Goal: Task Accomplishment & Management: Use online tool/utility

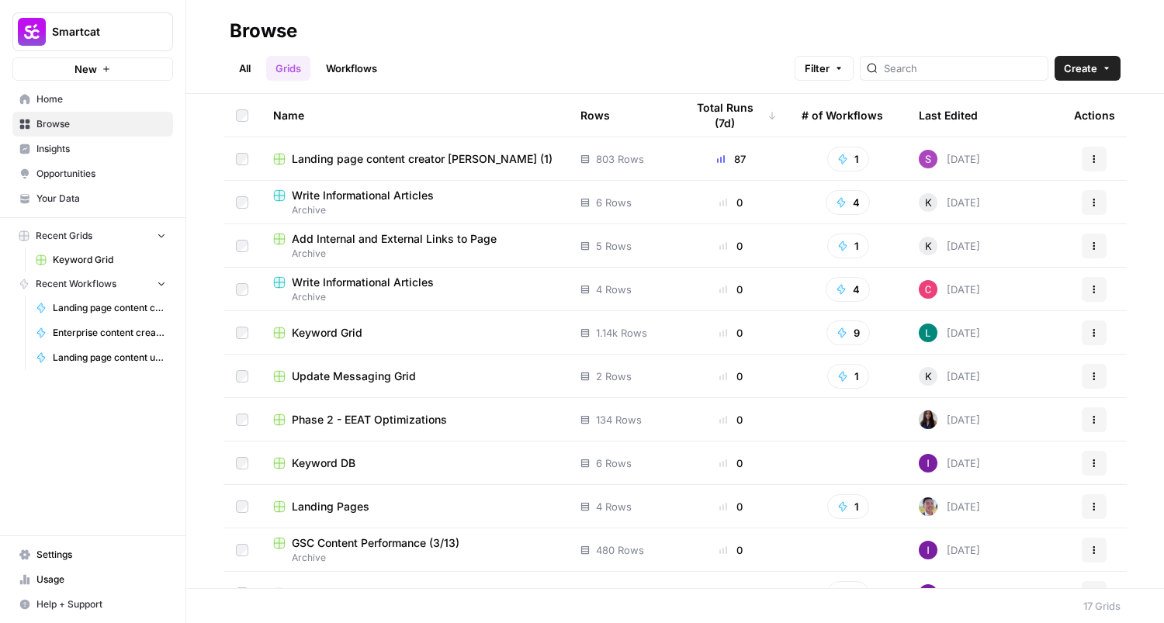
click at [456, 162] on span "Landing page content creator [PERSON_NAME] (1)" at bounding box center [422, 159] width 261 height 16
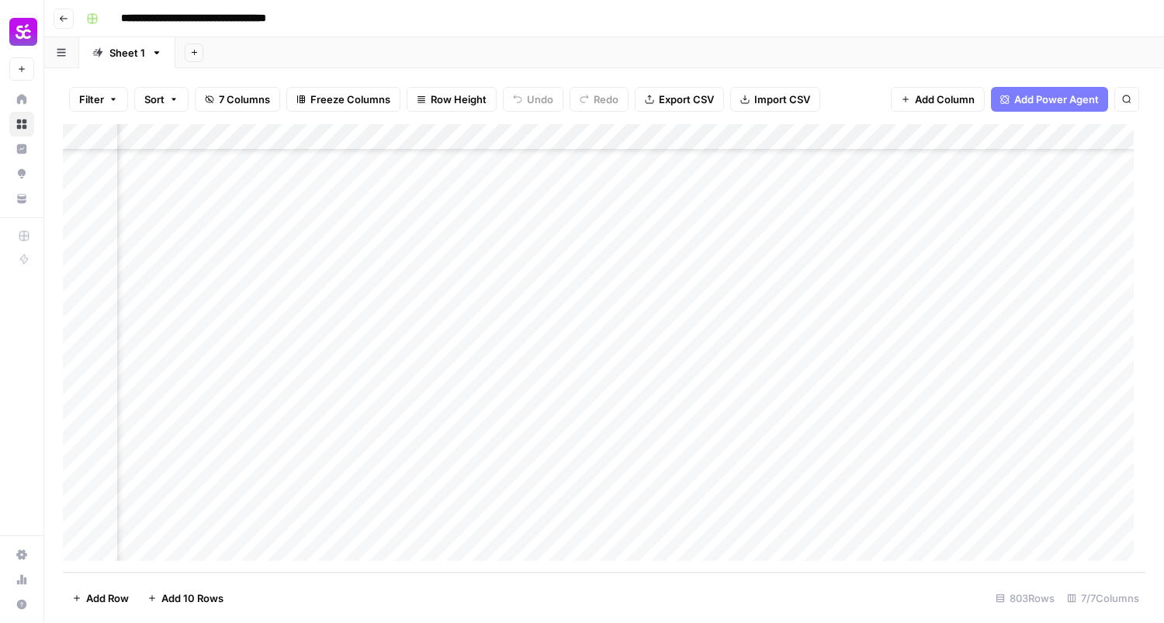
scroll to position [20801, 0]
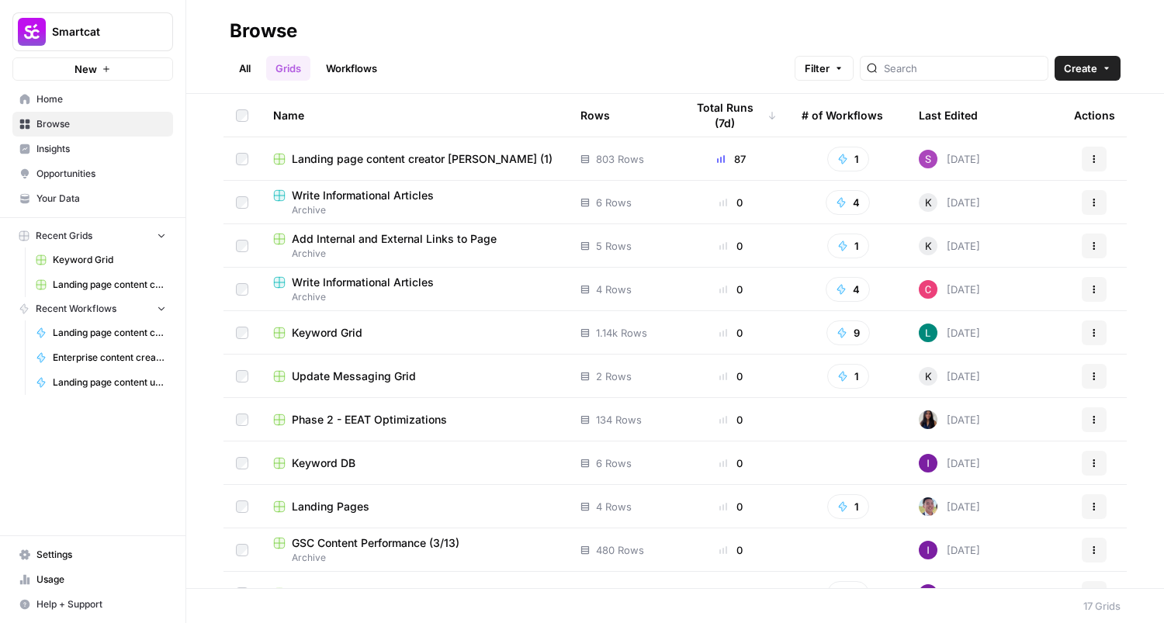
click at [326, 338] on span "Keyword Grid" at bounding box center [327, 333] width 71 height 16
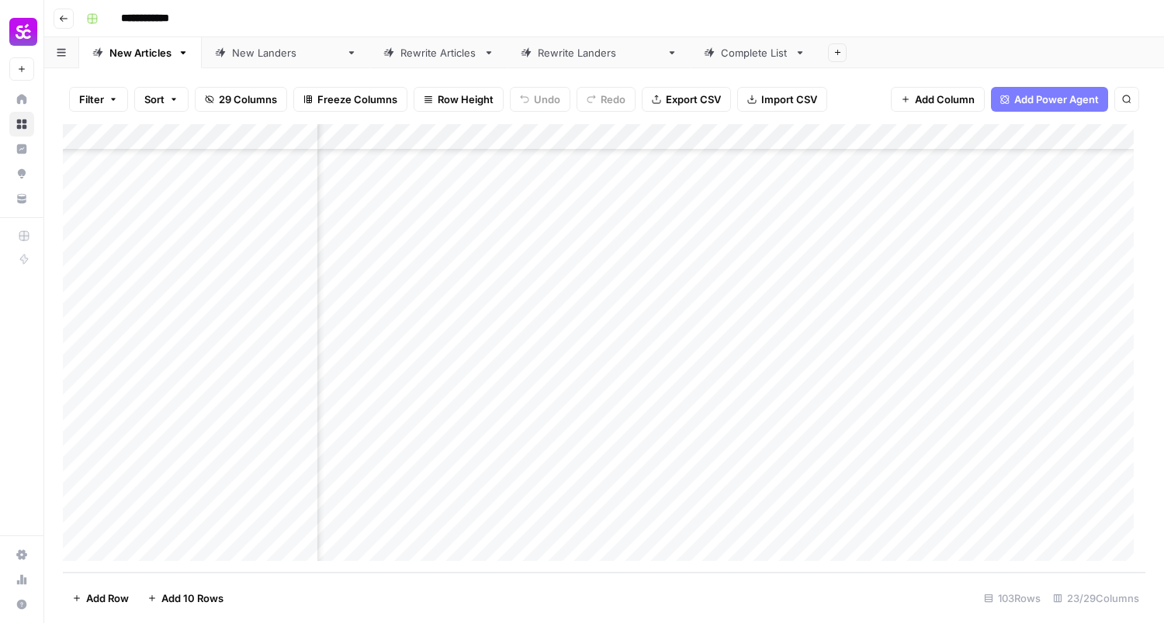
scroll to position [2332, 1263]
click at [271, 60] on div "New [PERSON_NAME]" at bounding box center [286, 53] width 108 height 16
click at [457, 522] on div "Add Column" at bounding box center [604, 348] width 1083 height 449
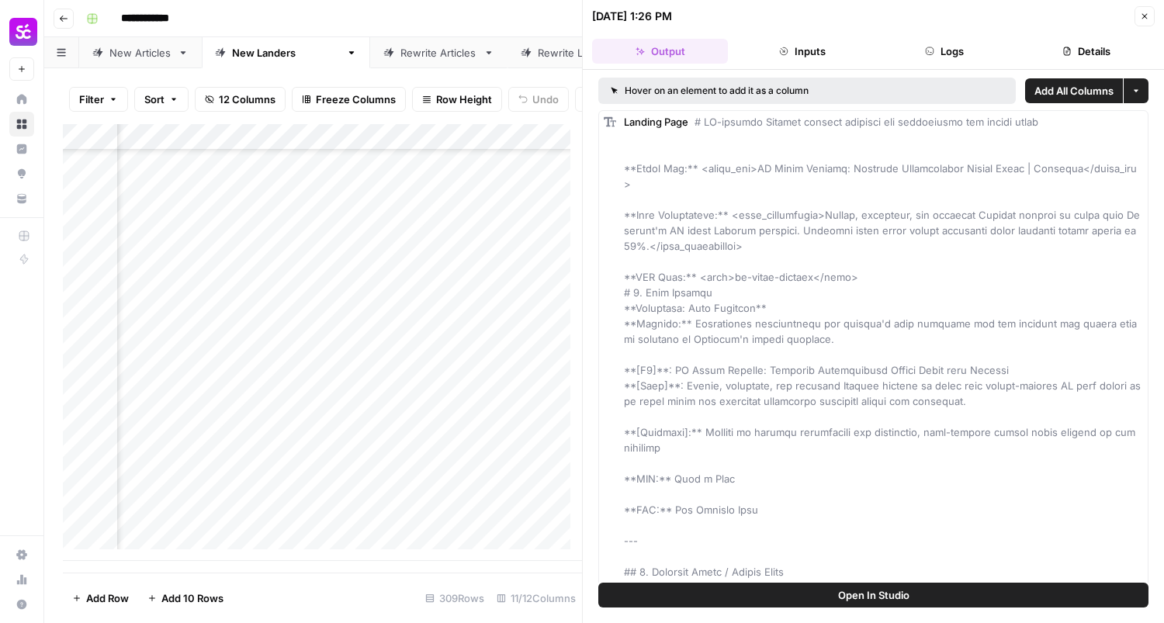
click at [1149, 20] on icon "button" at bounding box center [1144, 16] width 9 height 9
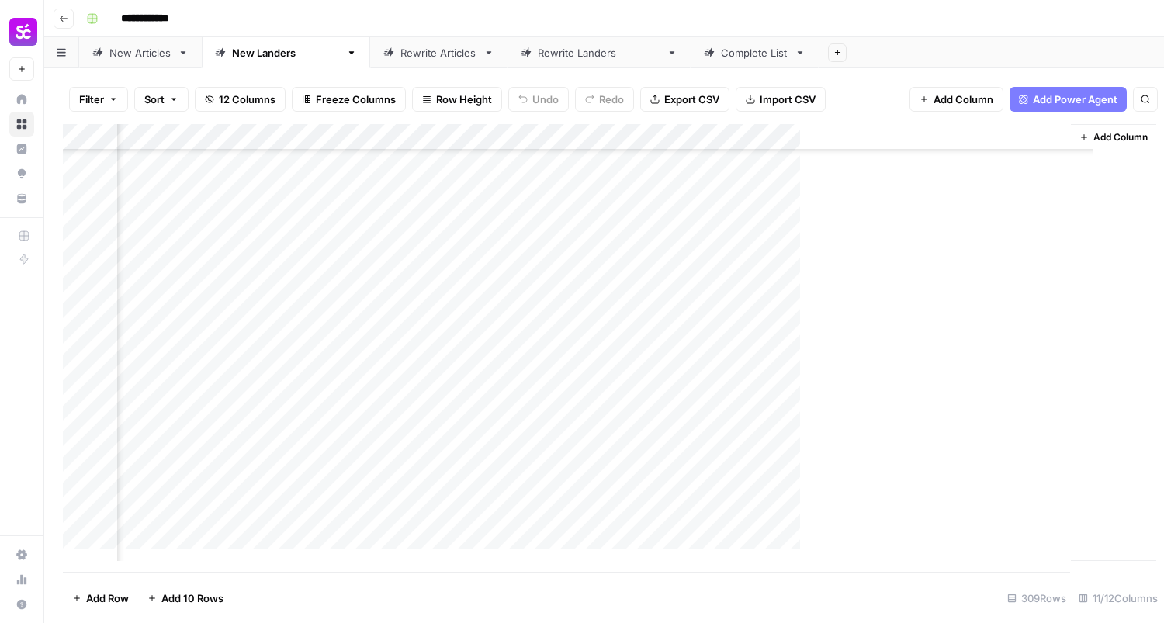
scroll to position [7767, 677]
click at [771, 519] on div "Add Column" at bounding box center [604, 348] width 1083 height 449
